Goal: Information Seeking & Learning: Find specific fact

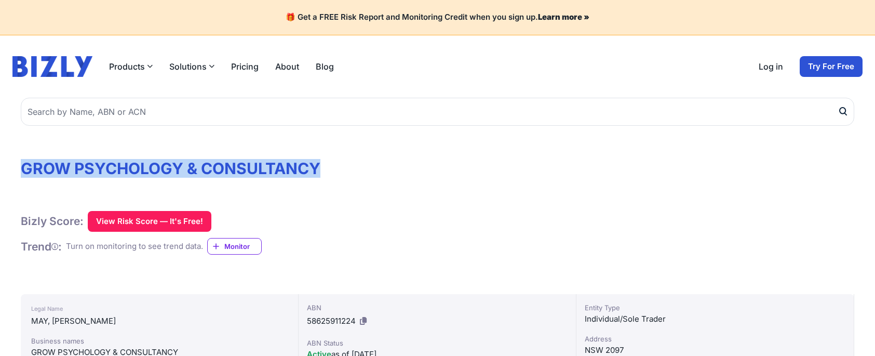
drag, startPoint x: 333, startPoint y: 174, endPoint x: 21, endPoint y: 170, distance: 312.6
click at [21, 170] on h1 "GROW PSYCHOLOGY & CONSULTANCY" at bounding box center [437, 168] width 833 height 19
copy h1 "GROW PSYCHOLOGY & CONSULTANCY"
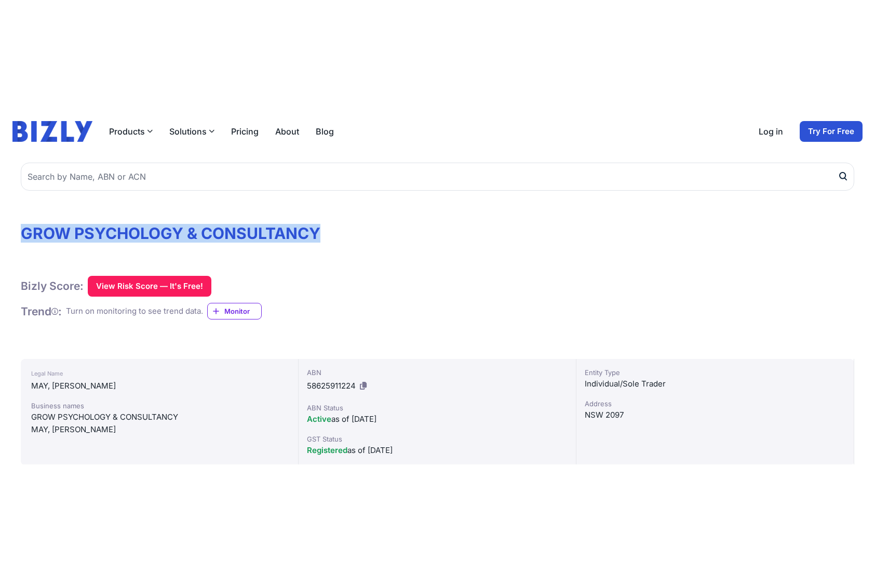
scroll to position [104, 0]
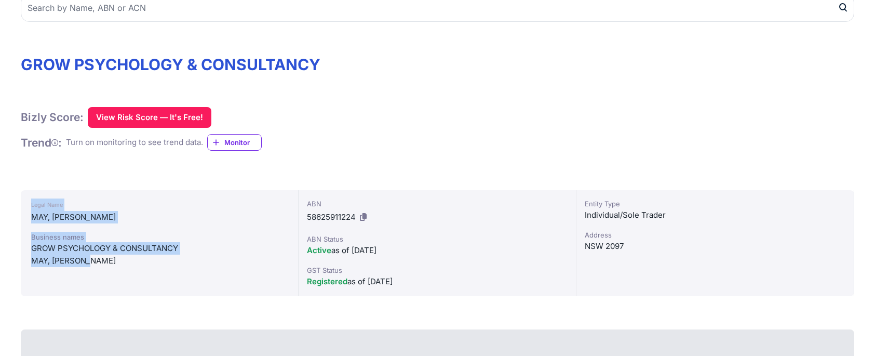
drag, startPoint x: 30, startPoint y: 204, endPoint x: 130, endPoint y: 264, distance: 116.9
click at [130, 264] on div "Legal Name MAY, [PERSON_NAME] Business names GROW PSYCHOLOGY & CONSULTANCY [PER…" at bounding box center [160, 243] width 278 height 106
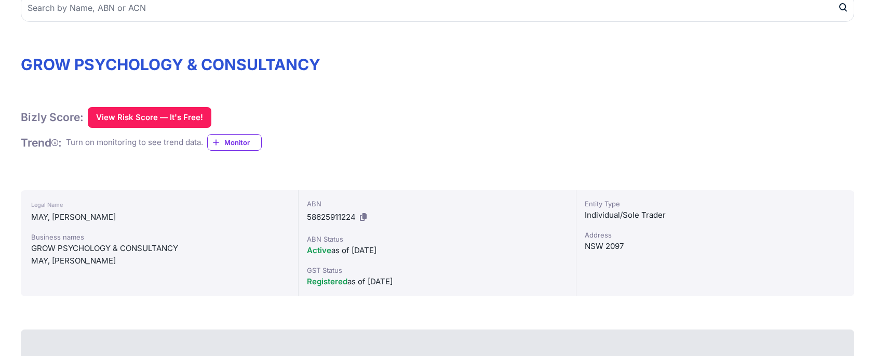
click at [586, 206] on div "Entity Type" at bounding box center [715, 203] width 261 height 10
click at [592, 218] on div "Individual/Sole Trader" at bounding box center [715, 215] width 261 height 12
drag, startPoint x: 592, startPoint y: 218, endPoint x: 660, endPoint y: 218, distance: 68.5
click at [660, 218] on div "Individual/Sole Trader" at bounding box center [715, 215] width 261 height 12
click at [39, 243] on div "GROW PSYCHOLOGY & CONSULTANCY" at bounding box center [159, 248] width 256 height 12
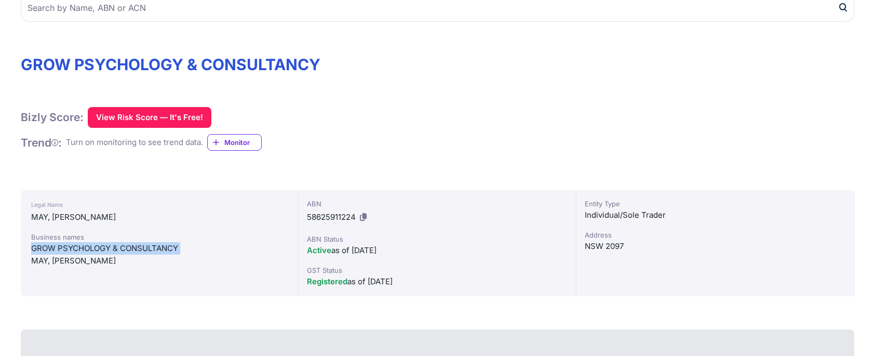
drag, startPoint x: 39, startPoint y: 243, endPoint x: 184, endPoint y: 243, distance: 145.4
click at [184, 243] on div "GROW PSYCHOLOGY & CONSULTANCY" at bounding box center [159, 248] width 256 height 12
copy div "GROW PSYCHOLOGY & CONSULTANCY"
drag, startPoint x: 624, startPoint y: 60, endPoint x: 582, endPoint y: 47, distance: 43.5
click at [624, 60] on h1 "GROW PSYCHOLOGY & CONSULTANCY" at bounding box center [437, 64] width 833 height 19
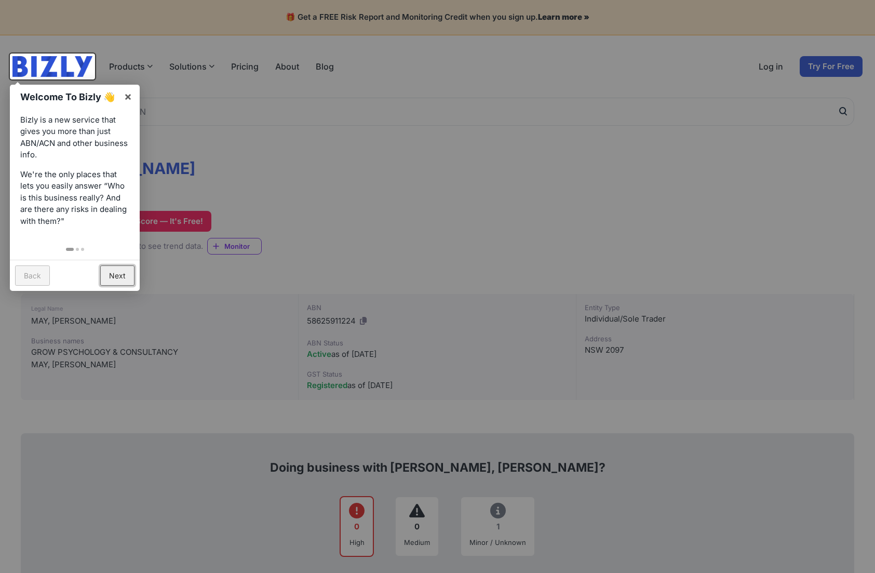
click at [119, 275] on link "Next" at bounding box center [117, 275] width 34 height 20
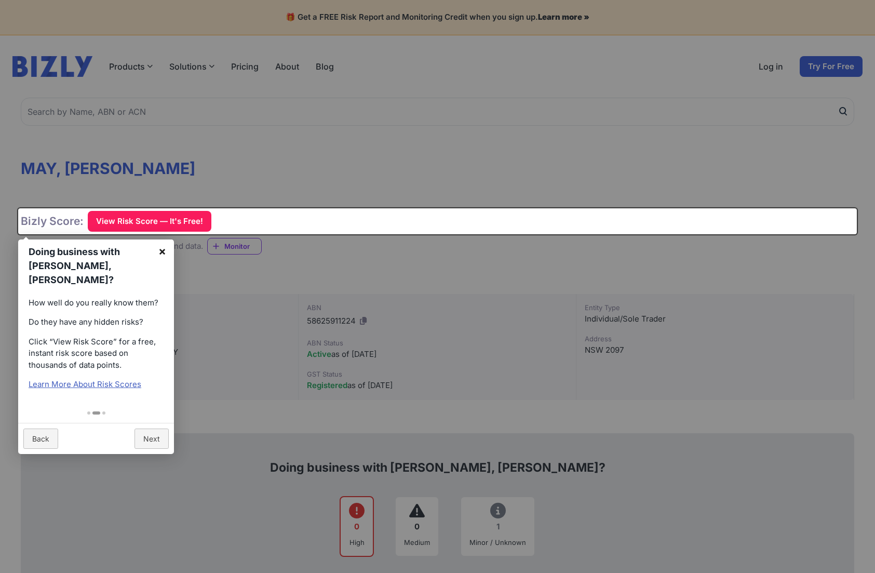
click at [165, 253] on link "×" at bounding box center [162, 250] width 23 height 23
